Goal: Register for event/course

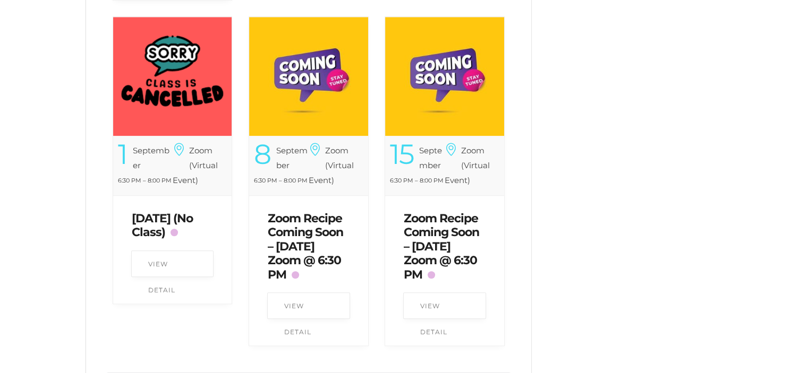
scroll to position [850, 0]
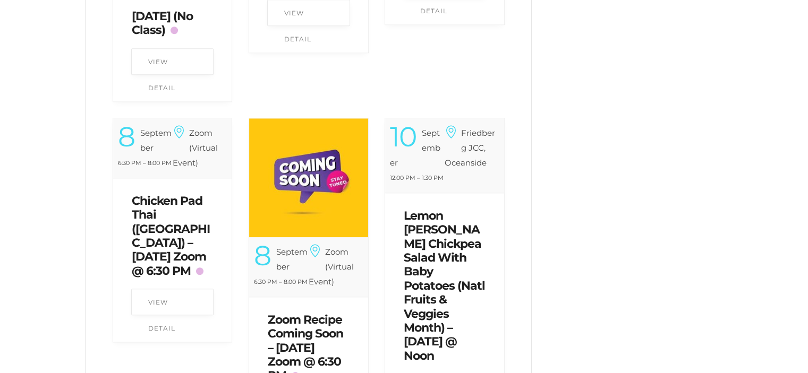
scroll to position [1034, 0]
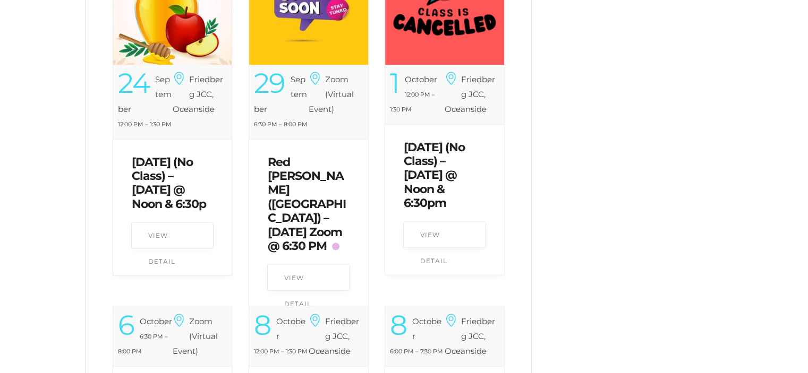
scroll to position [1725, 0]
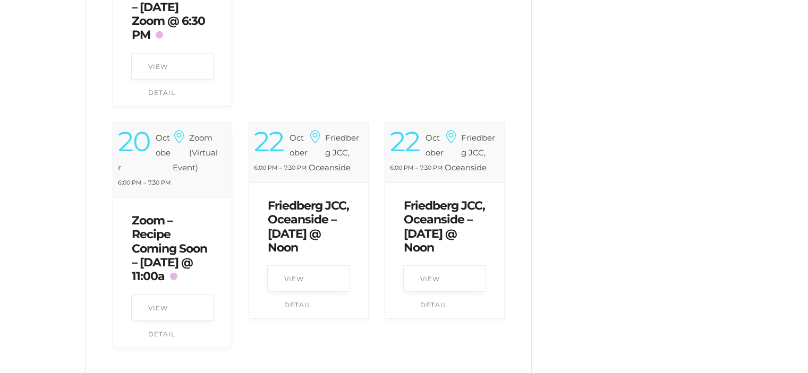
scroll to position [2487, 0]
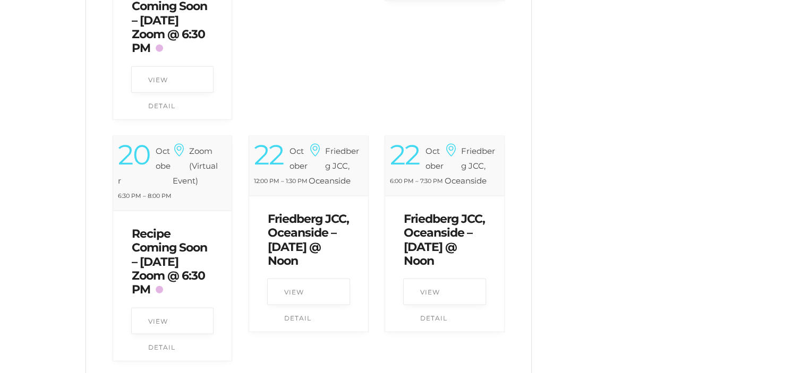
scroll to position [2487, 0]
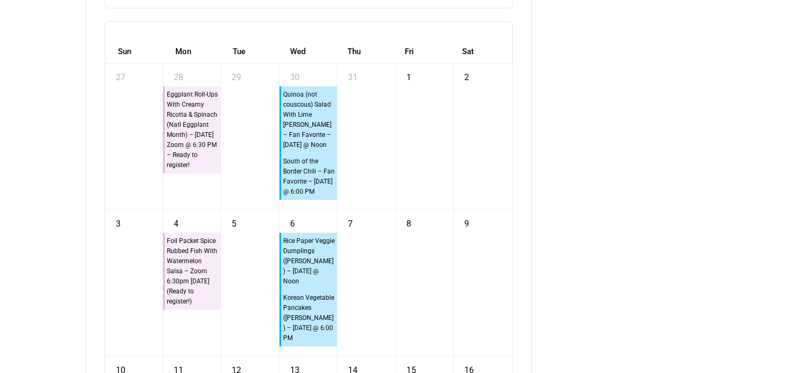
scroll to position [2859, 0]
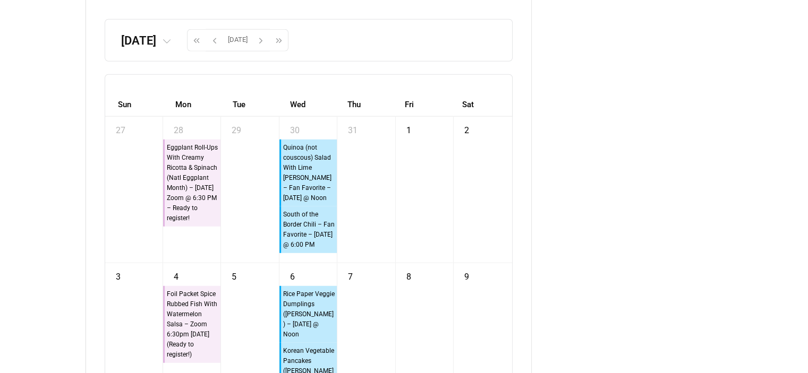
click at [171, 46] on icon at bounding box center [167, 42] width 9 height 9
click at [91, 166] on span "Sep" at bounding box center [80, 156] width 23 height 22
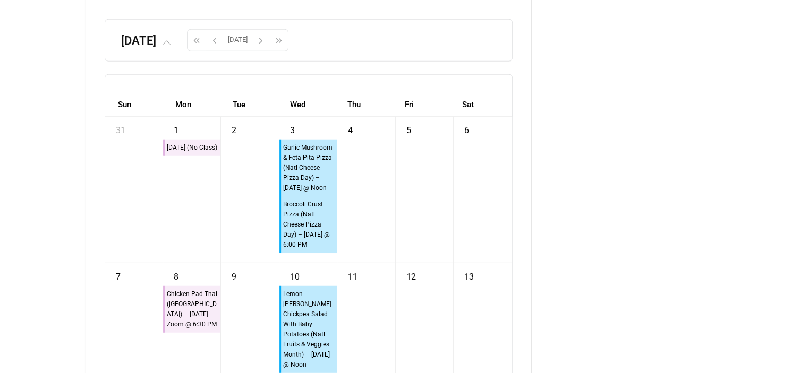
click at [171, 46] on icon at bounding box center [167, 42] width 9 height 9
click at [117, 166] on span "Oct" at bounding box center [106, 156] width 23 height 22
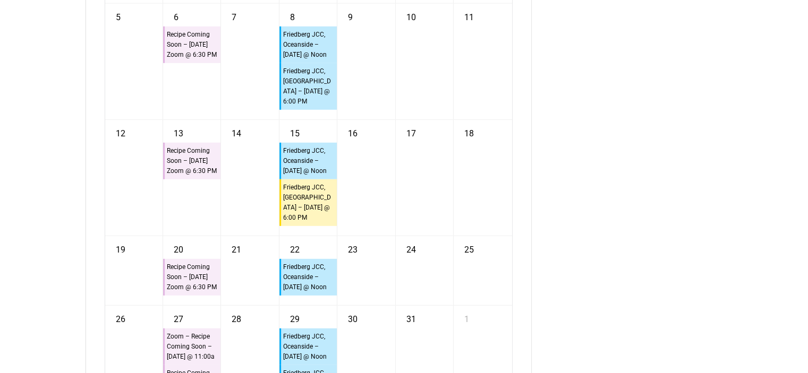
scroll to position [3072, 0]
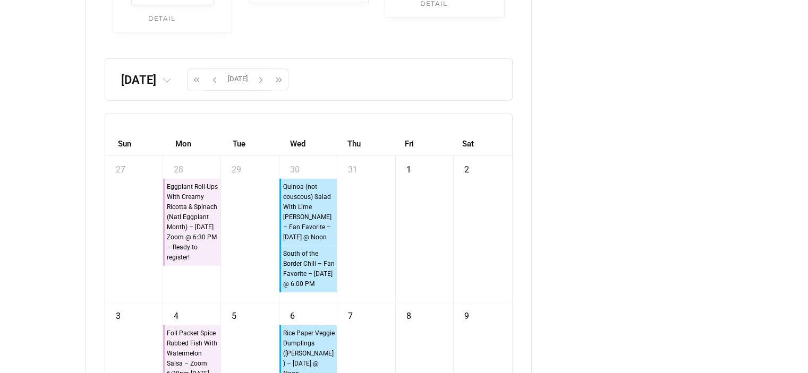
scroll to position [2806, 0]
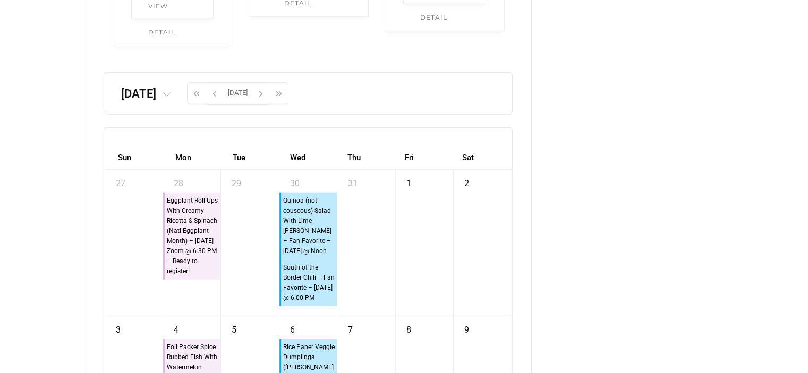
click at [171, 99] on icon at bounding box center [167, 95] width 9 height 9
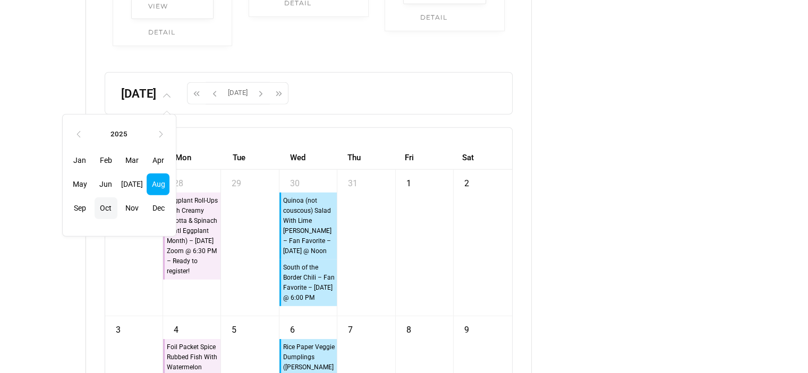
click at [117, 219] on span "Oct" at bounding box center [106, 209] width 23 height 22
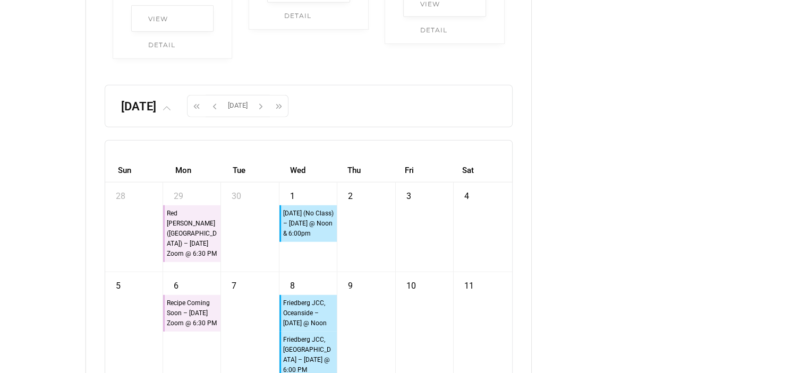
scroll to position [2859, 0]
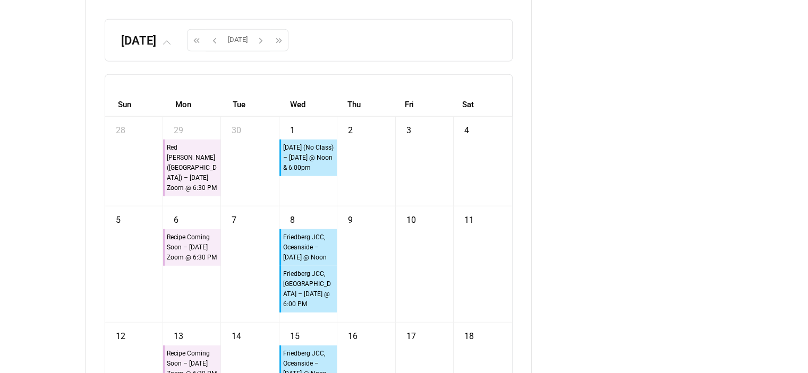
click at [171, 46] on icon at bounding box center [167, 42] width 9 height 9
click at [91, 166] on span "Sep" at bounding box center [80, 156] width 23 height 22
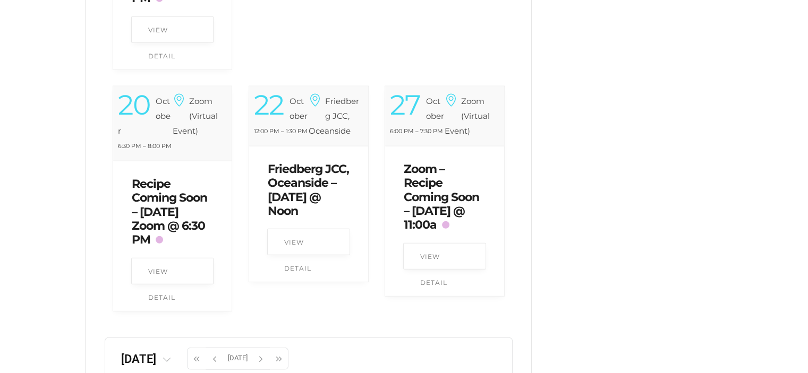
scroll to position [2487, 0]
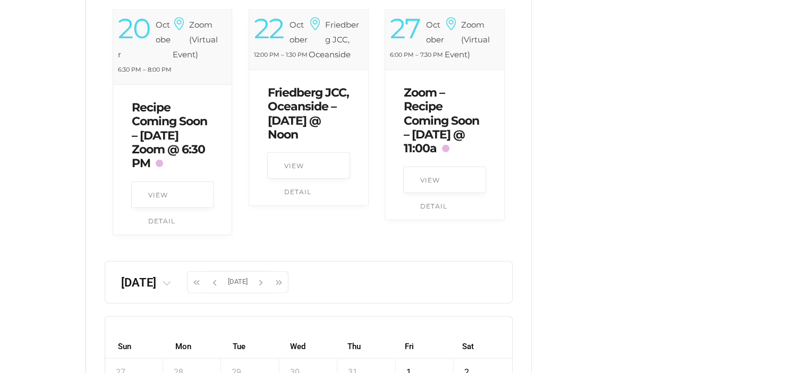
scroll to position [2700, 0]
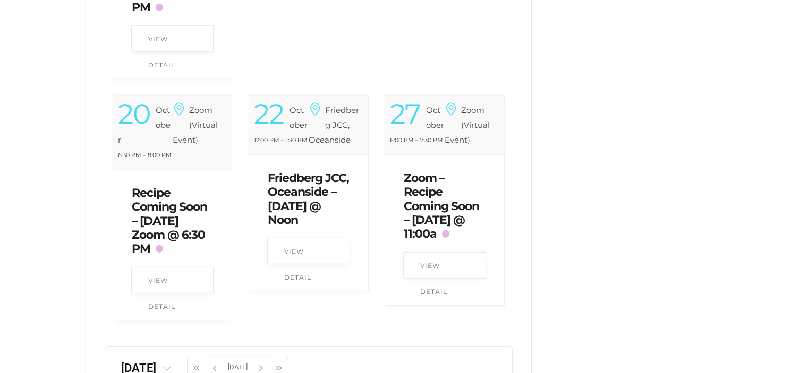
scroll to position [2540, 0]
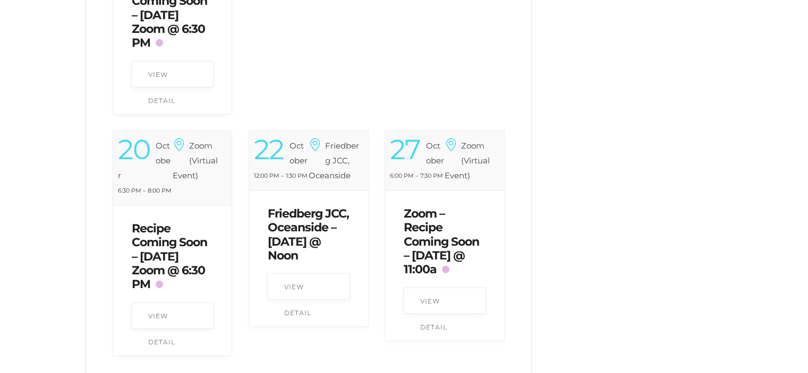
scroll to position [2487, 0]
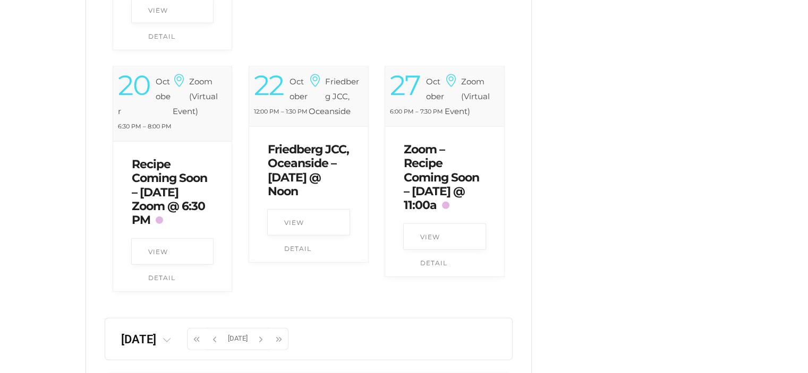
scroll to position [2540, 0]
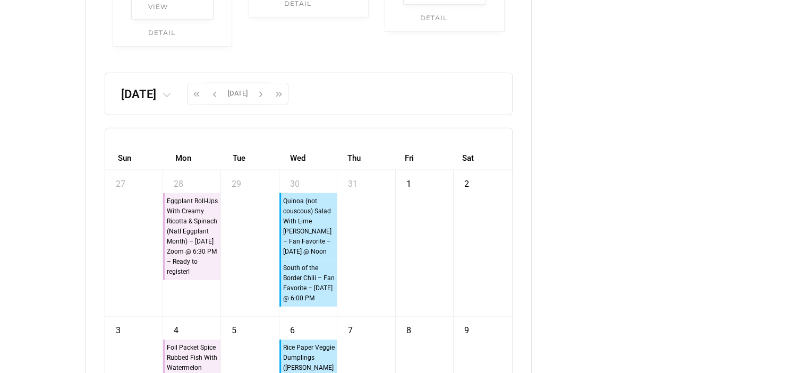
scroll to position [2806, 0]
click at [171, 99] on icon at bounding box center [167, 95] width 9 height 9
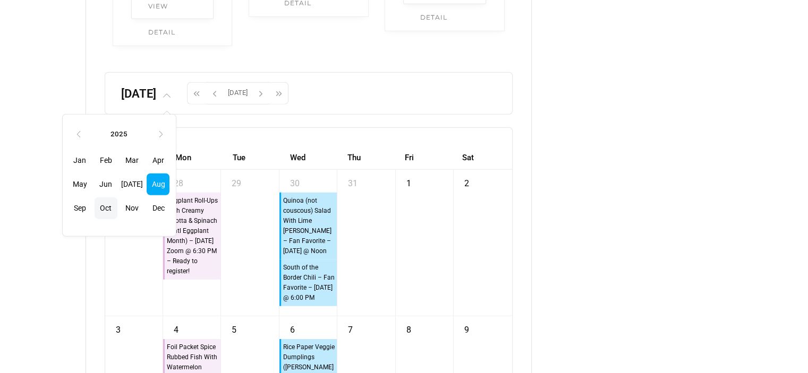
click at [117, 219] on span "Oct" at bounding box center [106, 209] width 23 height 22
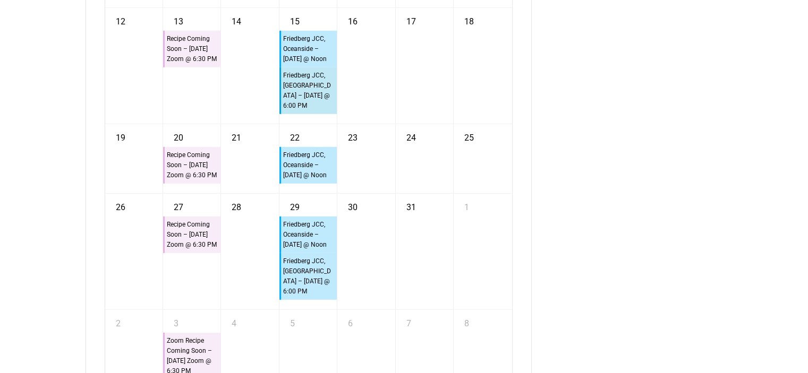
scroll to position [3178, 0]
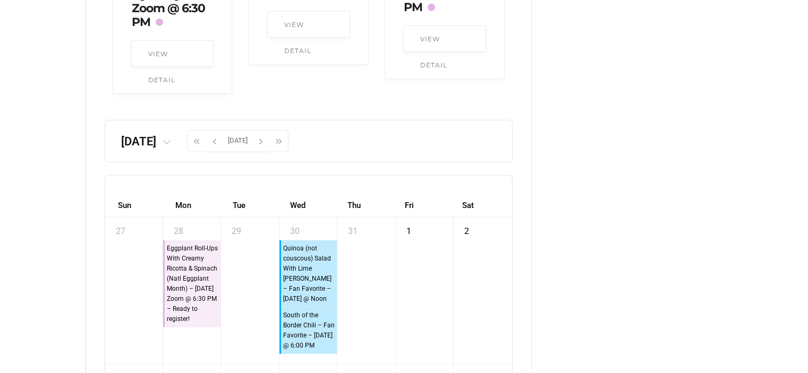
scroll to position [2753, 0]
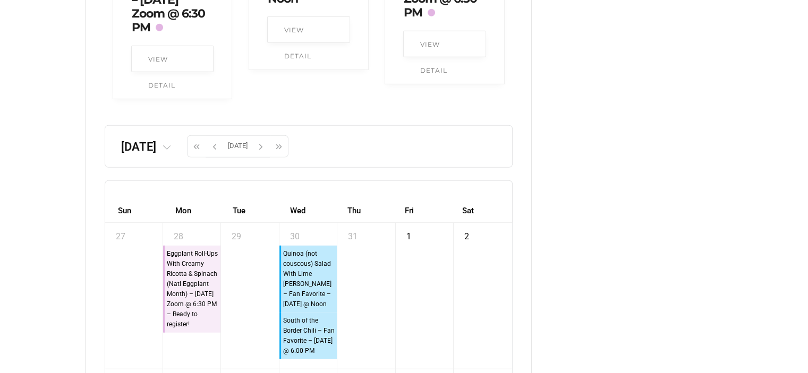
click at [171, 152] on icon at bounding box center [167, 148] width 9 height 9
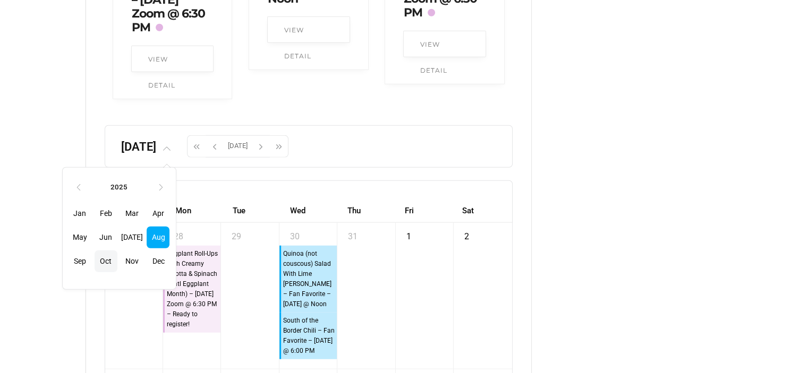
click at [117, 273] on span "Oct" at bounding box center [106, 262] width 23 height 22
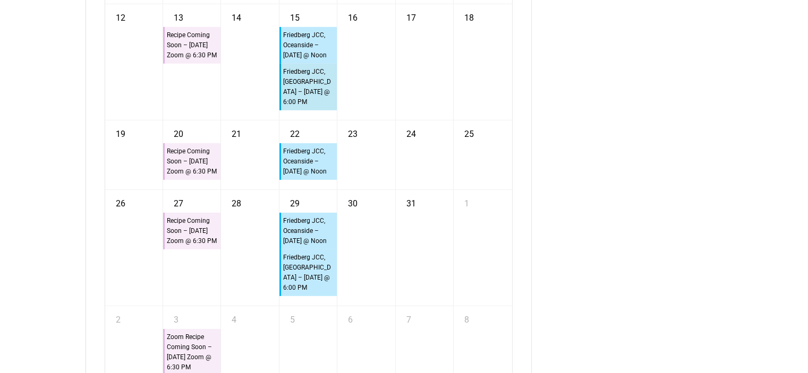
scroll to position [3231, 0]
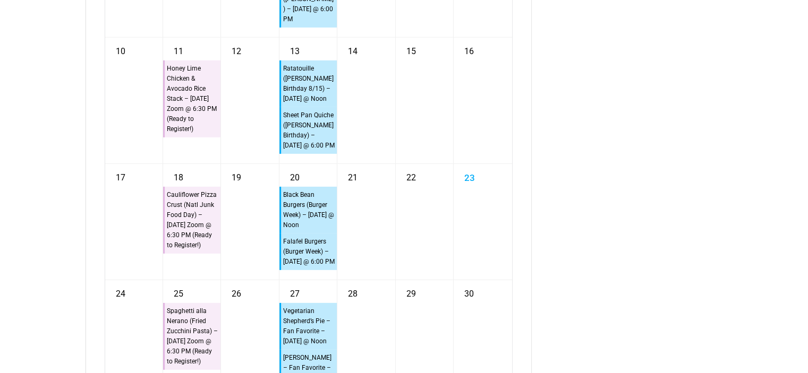
scroll to position [3231, 0]
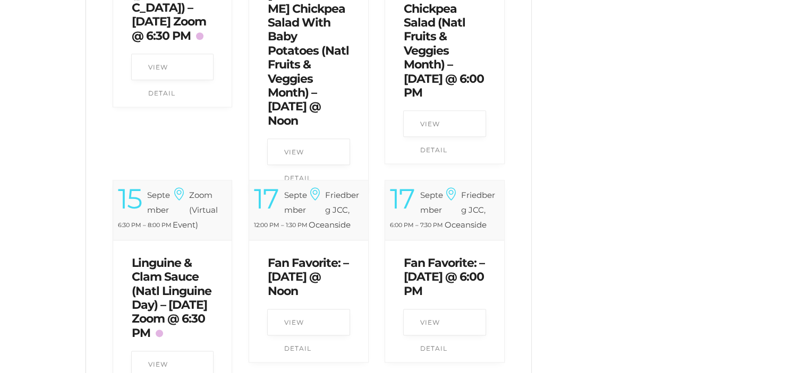
scroll to position [1053, 0]
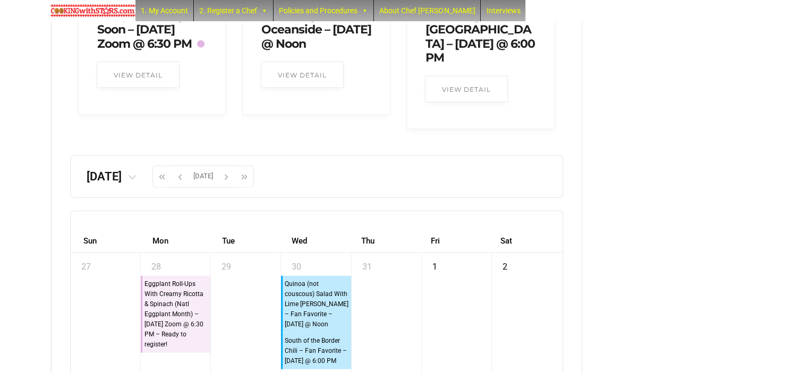
scroll to position [2603, 0]
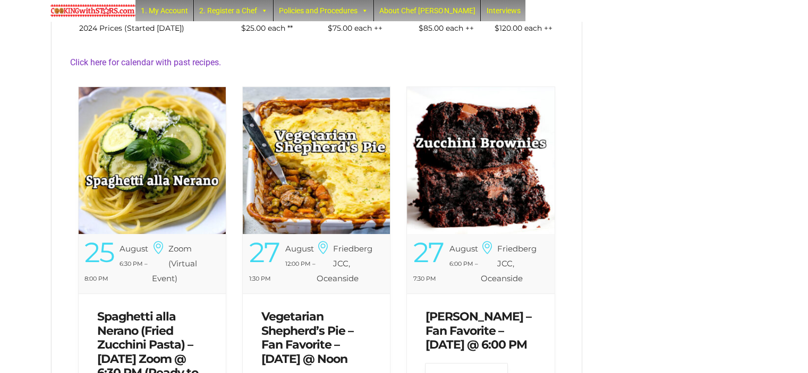
scroll to position [324, 0]
click at [319, 175] on img at bounding box center [316, 160] width 147 height 147
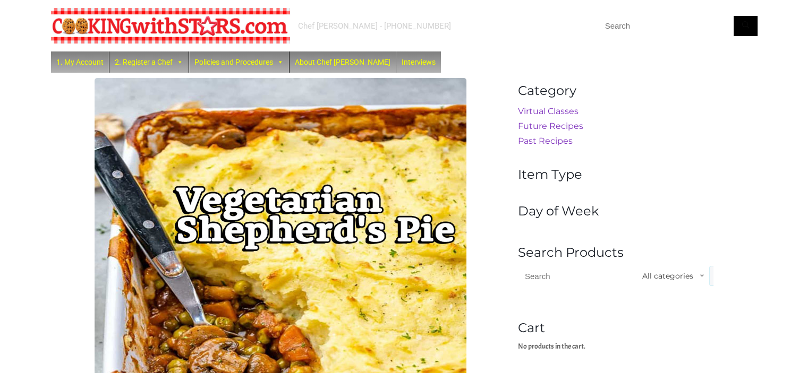
click at [179, 23] on img at bounding box center [170, 26] width 239 height 36
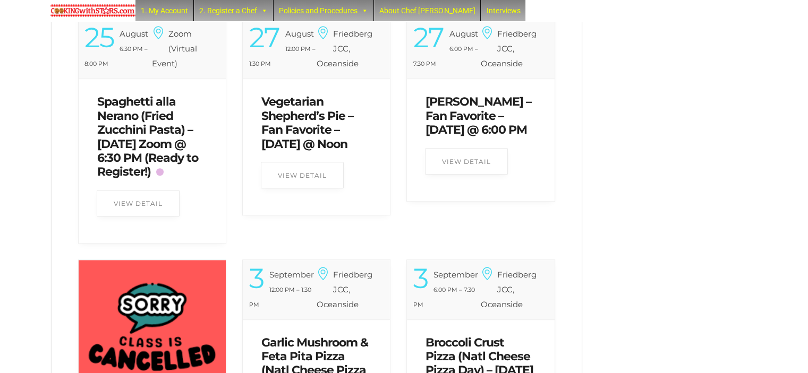
scroll to position [531, 0]
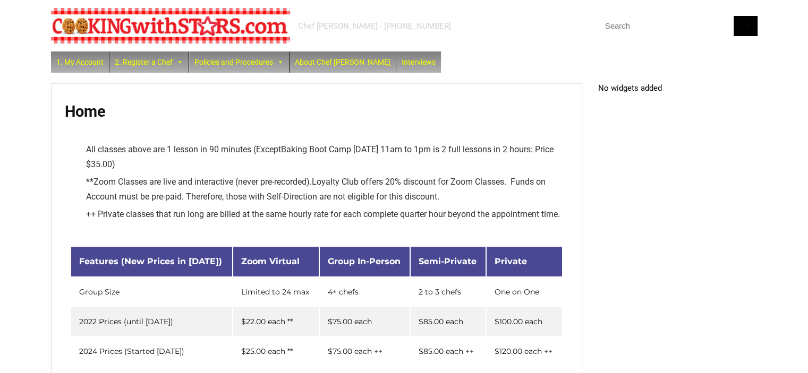
click at [625, 31] on input "text" at bounding box center [677, 26] width 159 height 20
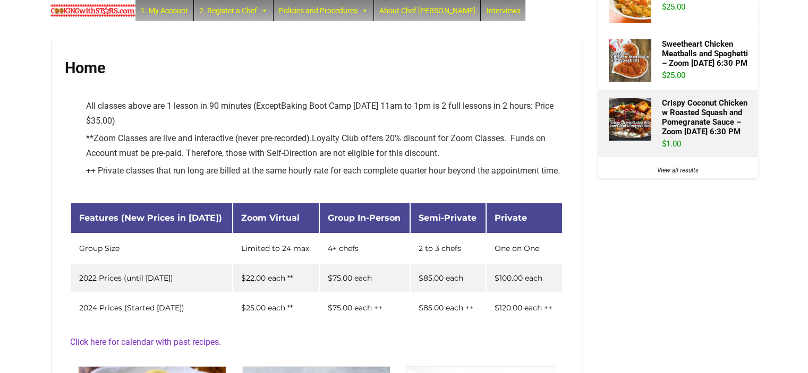
scroll to position [53, 0]
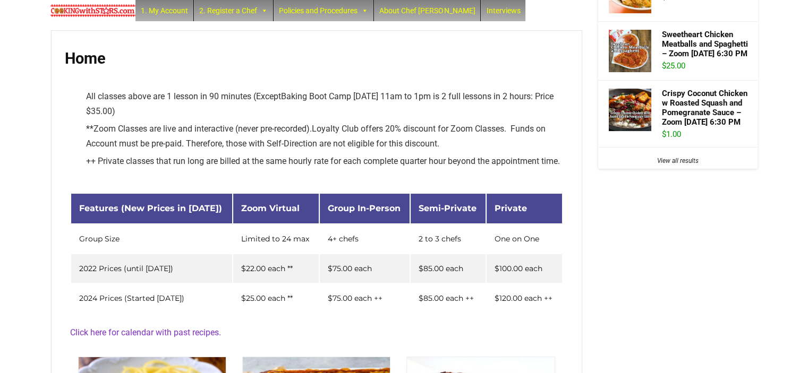
type input "chicken"
click at [672, 159] on link "View all results" at bounding box center [677, 160] width 41 height 7
